Goal: Information Seeking & Learning: Learn about a topic

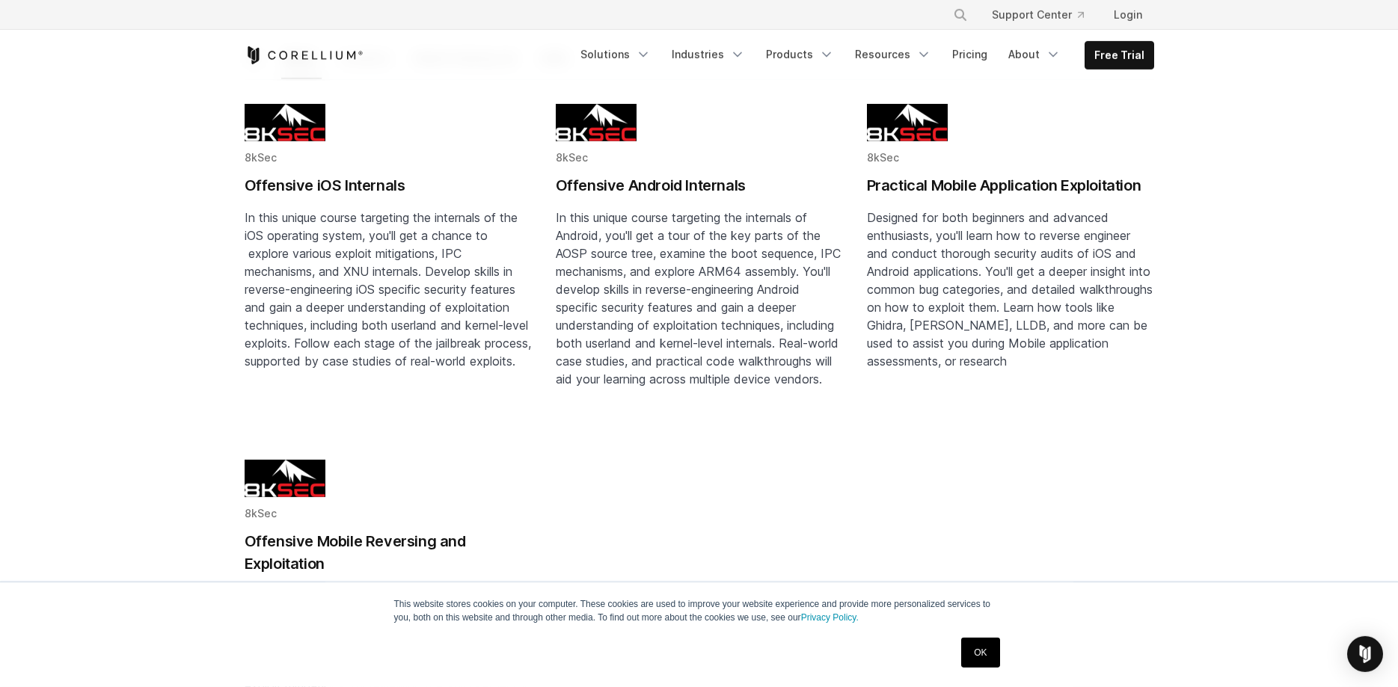
scroll to position [229, 0]
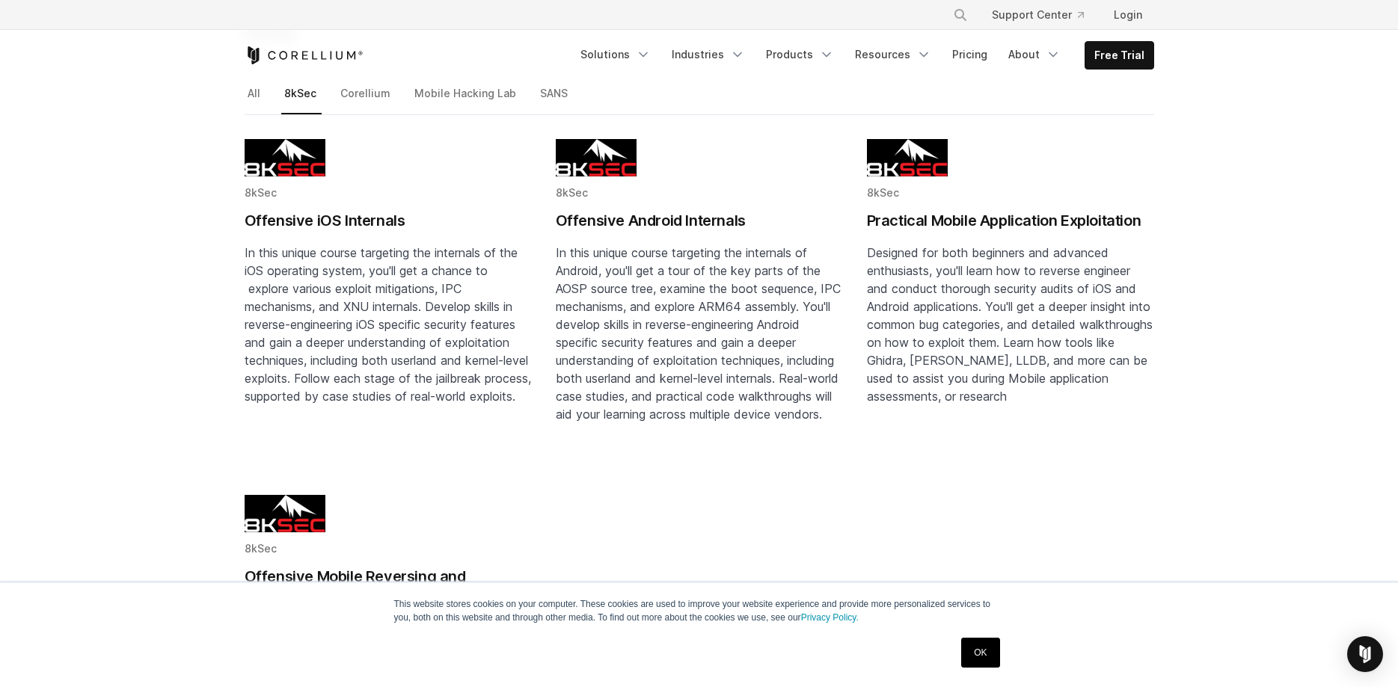
click at [370, 270] on span "In this unique course targeting the internals of the iOS operating system, you'…" at bounding box center [388, 324] width 286 height 159
click at [808, 53] on link "Products" at bounding box center [800, 54] width 86 height 27
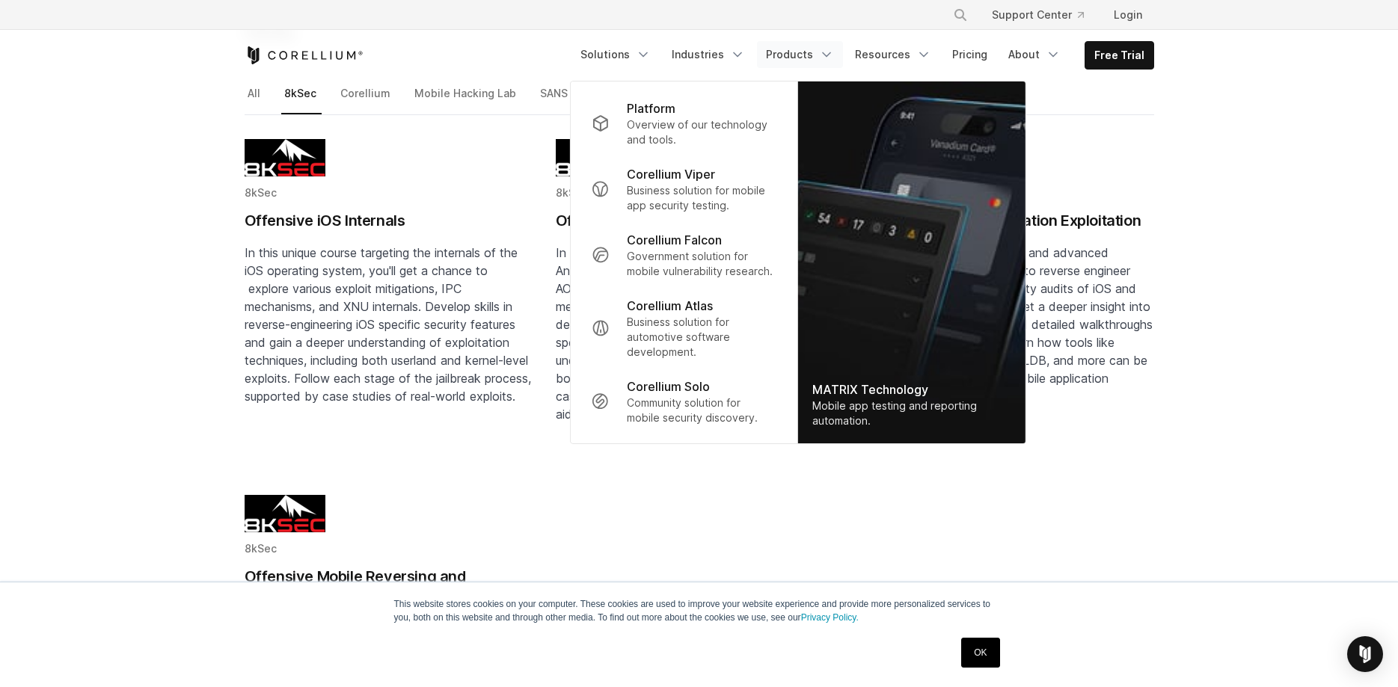
click at [812, 52] on link "Products" at bounding box center [800, 54] width 86 height 27
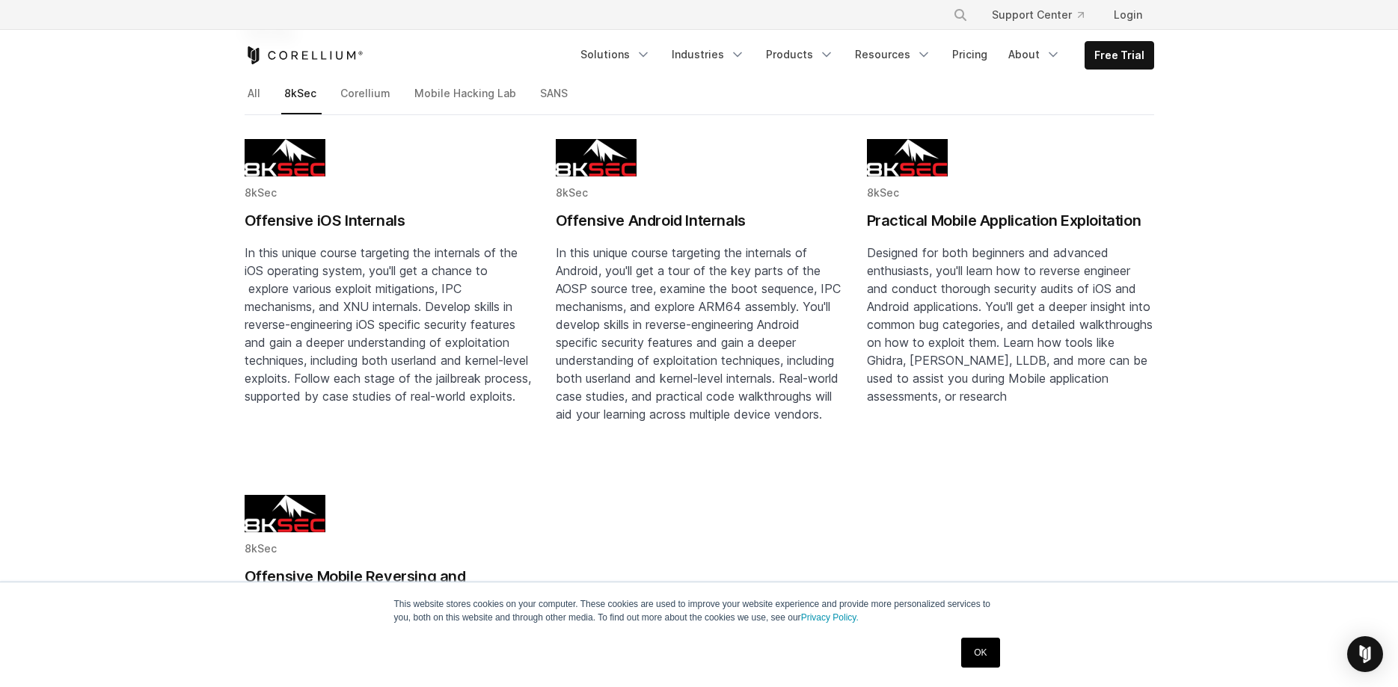
scroll to position [0, 0]
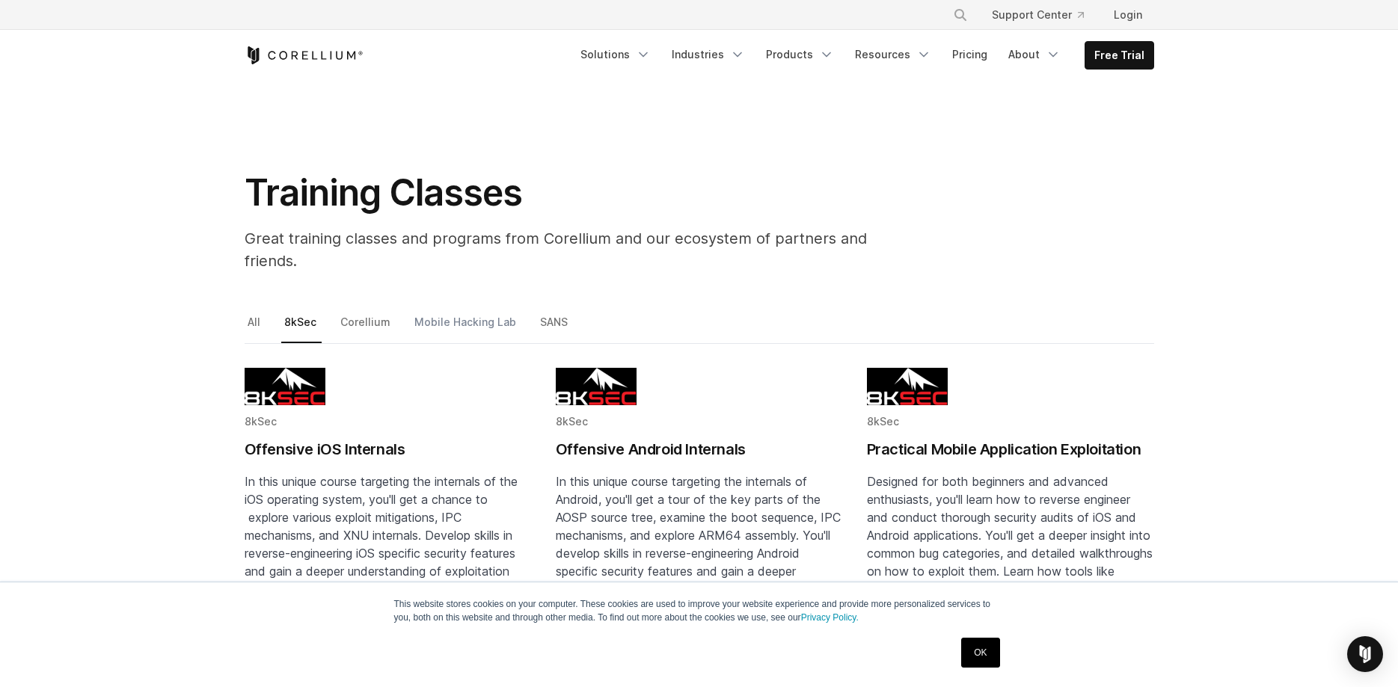
click at [454, 313] on link "Mobile Hacking Lab" at bounding box center [466, 328] width 110 height 31
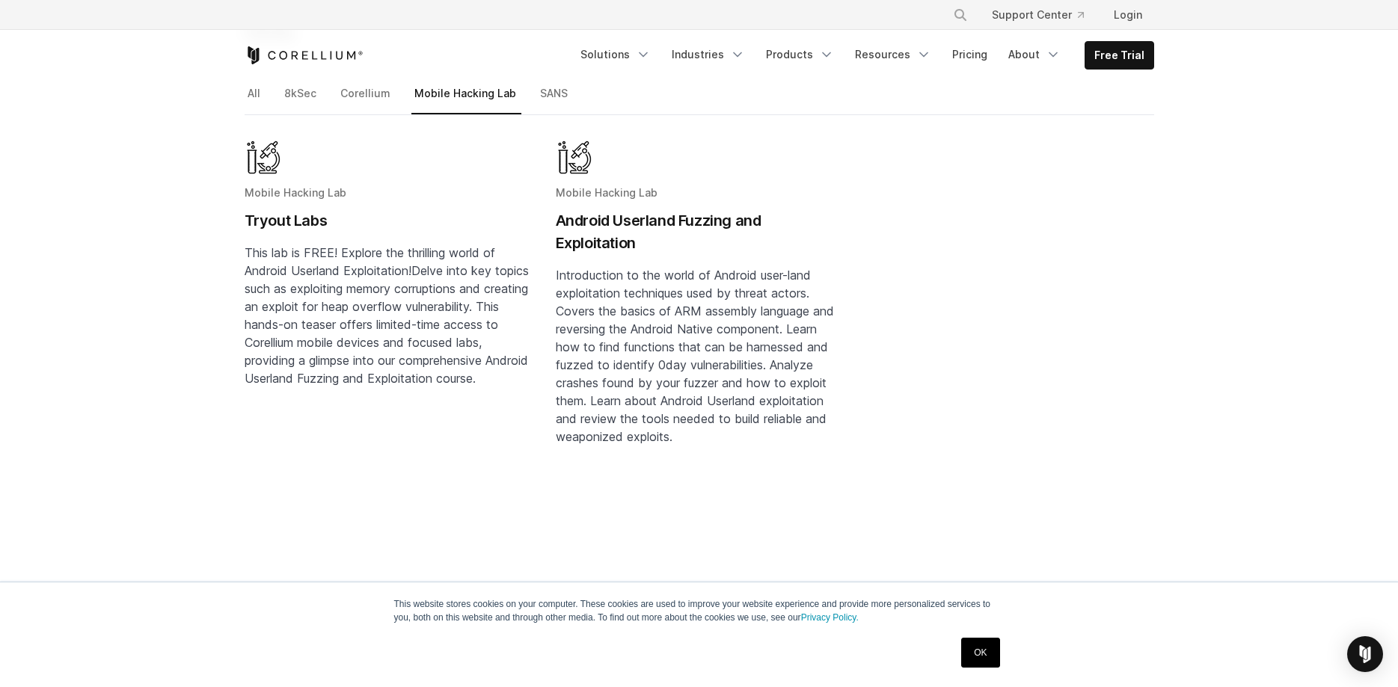
scroll to position [153, 0]
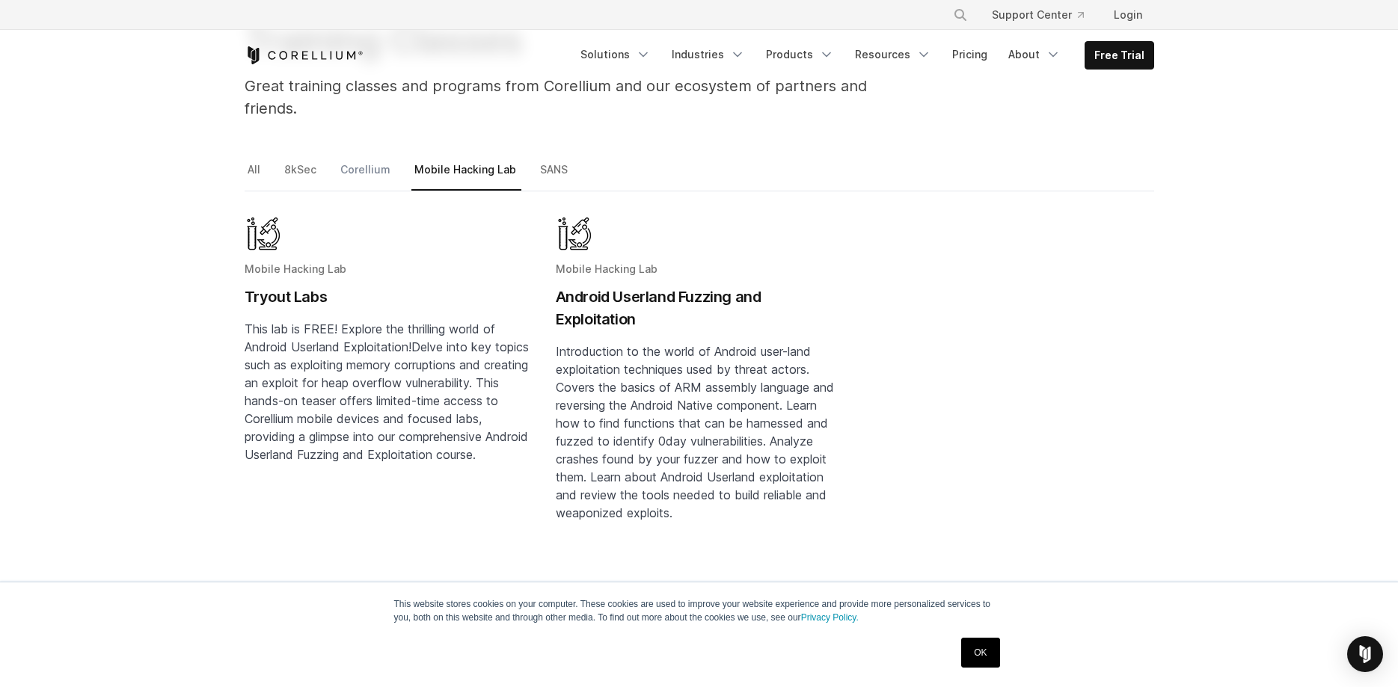
click at [355, 160] on link "Corellium" at bounding box center [366, 175] width 58 height 31
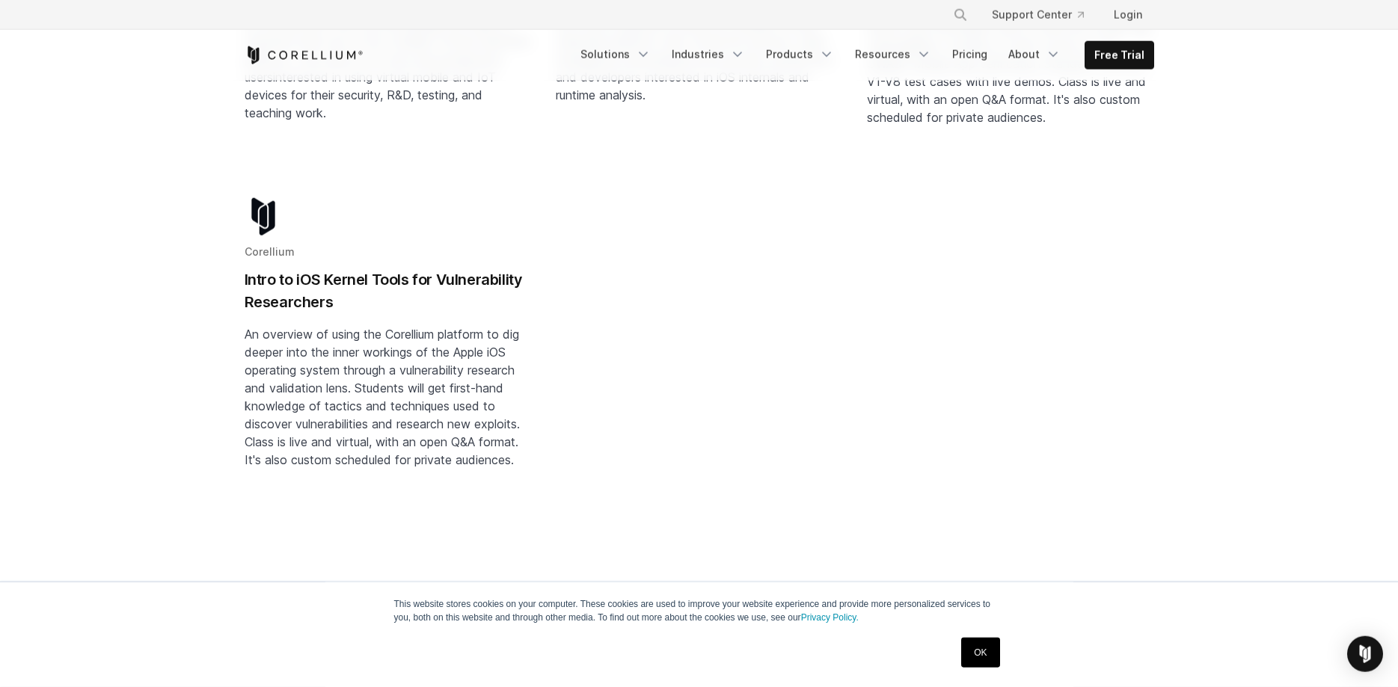
scroll to position [534, 0]
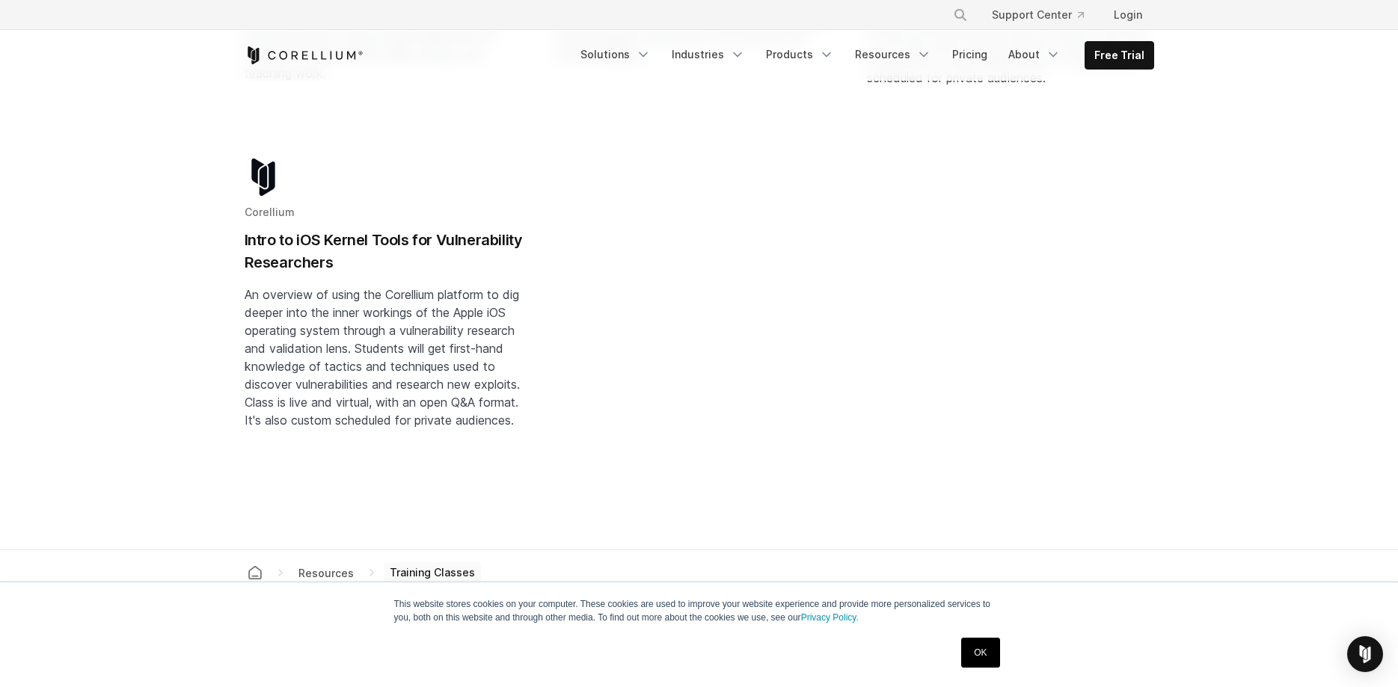
click at [318, 287] on span "An overview of using the Corellium platform to dig deeper into the inner workin…" at bounding box center [382, 357] width 275 height 141
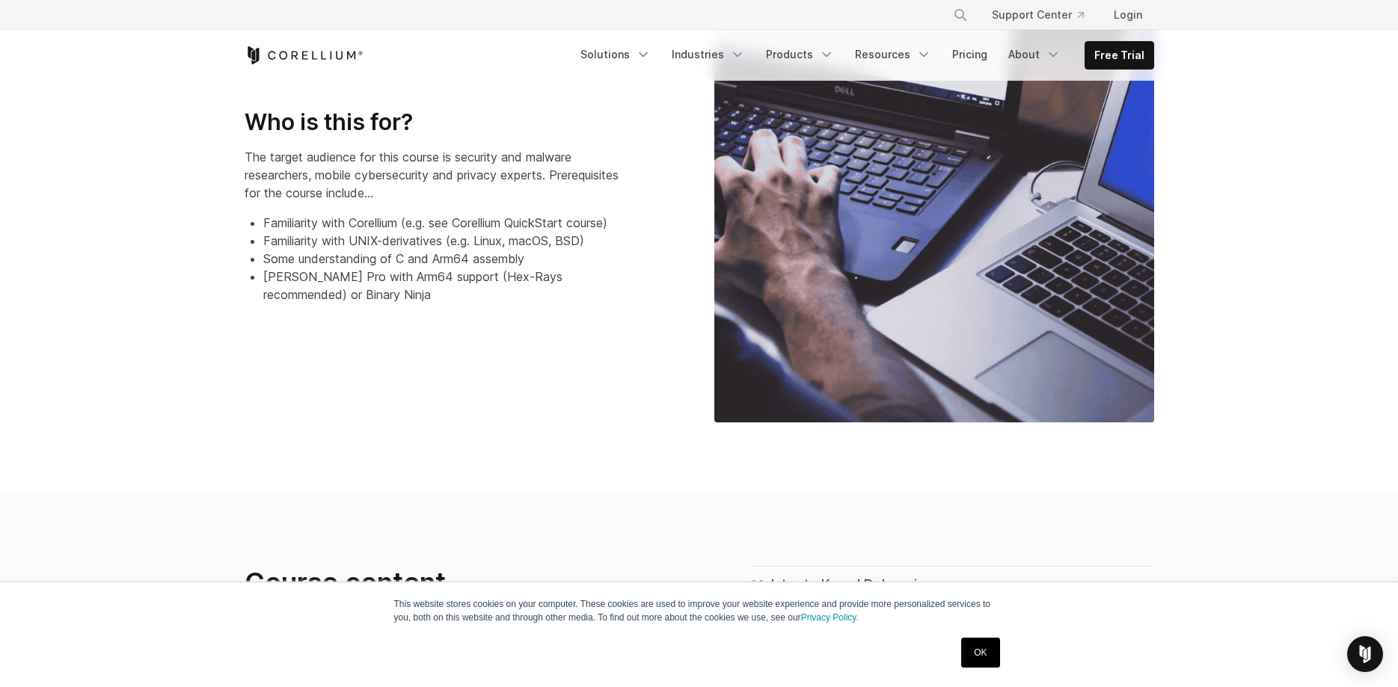
scroll to position [229, 0]
